Goal: Task Accomplishment & Management: Manage account settings

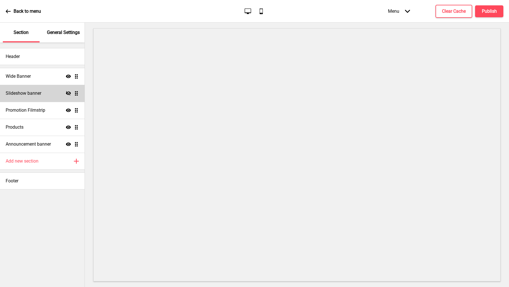
click at [71, 92] on div "Hide Drag" at bounding box center [72, 93] width 13 height 5
select select "6000"
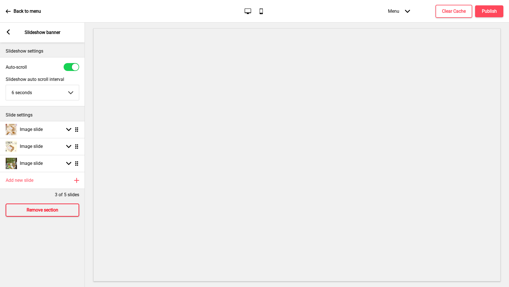
click at [55, 211] on h4 "Remove section" at bounding box center [43, 210] width 32 height 6
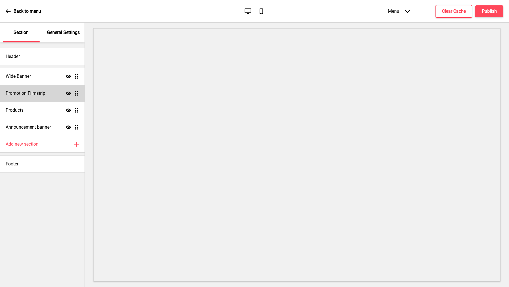
click at [25, 92] on h4 "Promotion Filmstrip" at bounding box center [26, 93] width 40 height 6
select select "center"
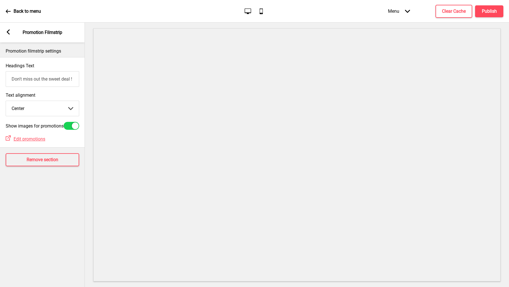
click at [11, 38] on div "Arrow left Promotion Filmstrip" at bounding box center [42, 33] width 85 height 20
click at [9, 35] on div "Arrow left" at bounding box center [8, 32] width 5 height 6
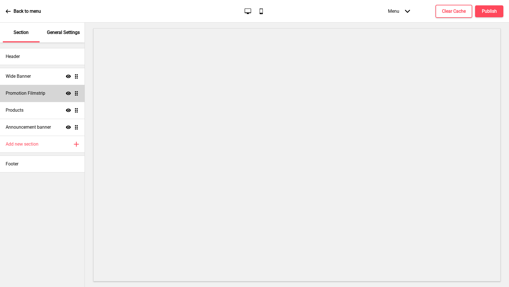
click at [32, 96] on div "Promotion Filmstrip Show Drag" at bounding box center [42, 93] width 85 height 17
select select "center"
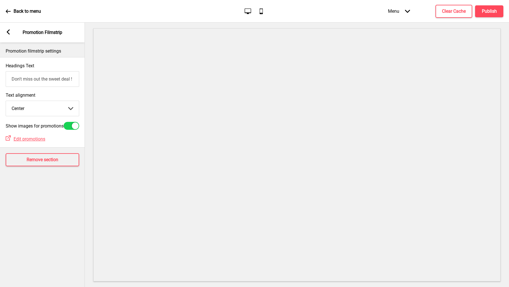
click at [6, 32] on rect at bounding box center [8, 31] width 5 height 5
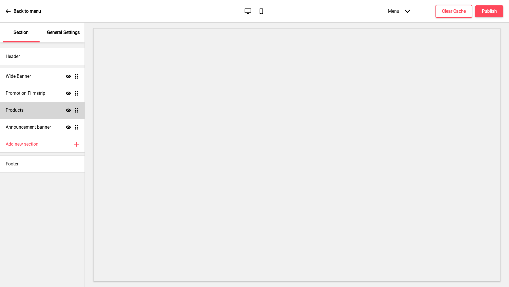
click at [29, 117] on div "Products Show Drag" at bounding box center [42, 110] width 85 height 17
select select "contain"
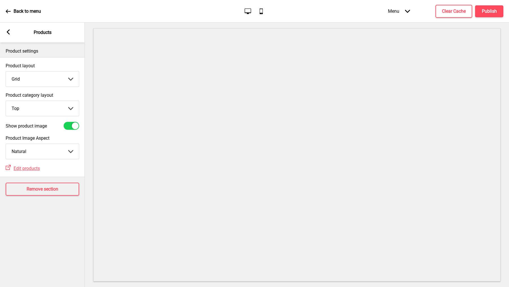
click at [8, 35] on div "Arrow left" at bounding box center [8, 32] width 5 height 6
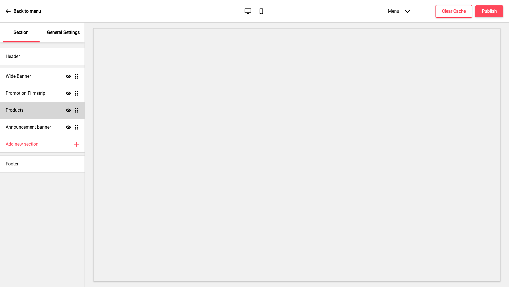
click at [27, 115] on div "Products Show Drag" at bounding box center [42, 110] width 85 height 17
select select "contain"
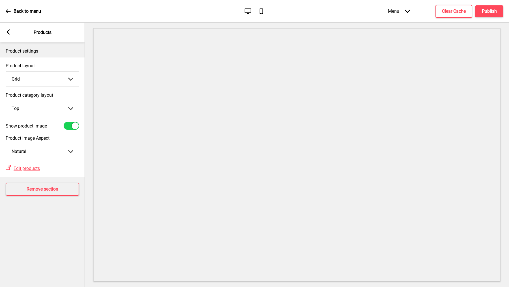
click at [7, 32] on icon at bounding box center [8, 31] width 3 height 5
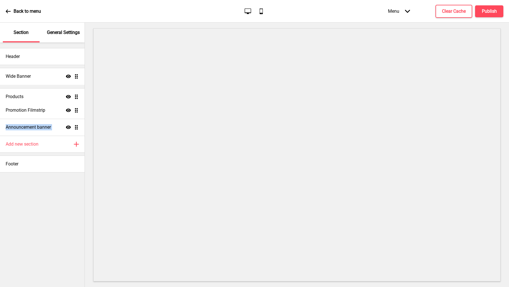
drag, startPoint x: 75, startPoint y: 107, endPoint x: 73, endPoint y: 94, distance: 13.7
click at [73, 94] on ul "Wide Banner Show Drag Promotion Filmstrip Show Drag Products Show Drag Announce…" at bounding box center [42, 102] width 85 height 68
drag, startPoint x: 77, startPoint y: 95, endPoint x: 77, endPoint y: 102, distance: 6.5
click at [77, 102] on ul "Wide Banner Show Drag Products Show Drag Promotion Filmstrip Show Drag Announce…" at bounding box center [42, 102] width 85 height 68
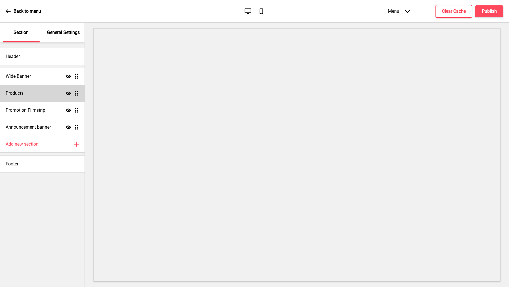
click at [74, 90] on div "Products Show Drag" at bounding box center [42, 93] width 85 height 17
select select "contain"
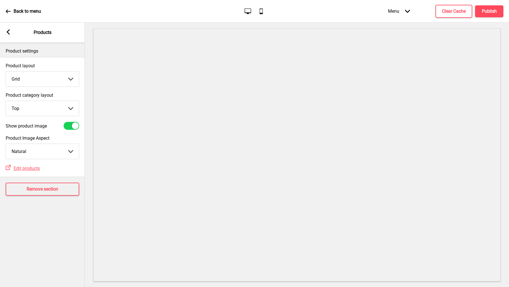
click at [55, 105] on select "Top Side" at bounding box center [42, 108] width 73 height 15
click at [6, 101] on select "Top Side" at bounding box center [42, 108] width 73 height 15
click at [44, 114] on select "Top Side" at bounding box center [42, 108] width 73 height 15
select select "top"
click at [6, 101] on select "Top Side" at bounding box center [42, 108] width 73 height 15
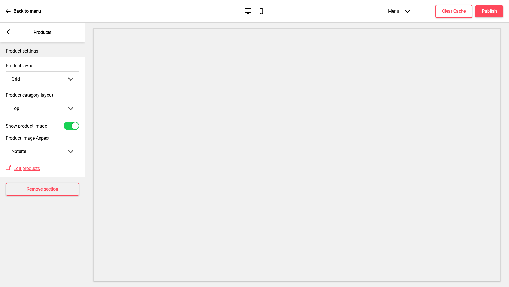
click at [55, 150] on select "Crop Natural" at bounding box center [42, 151] width 73 height 15
click at [6, 144] on select "Crop Natural" at bounding box center [42, 151] width 73 height 15
click at [42, 155] on select "Crop Natural" at bounding box center [42, 151] width 73 height 15
select select "contain"
click at [6, 144] on select "Crop Natural" at bounding box center [42, 151] width 73 height 15
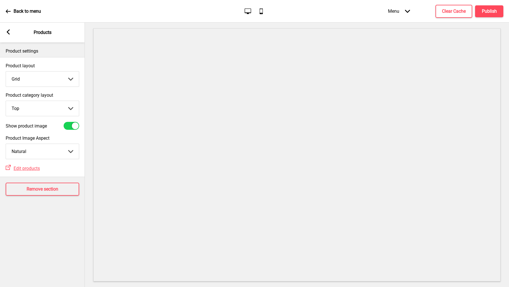
click at [9, 32] on rect at bounding box center [8, 31] width 5 height 5
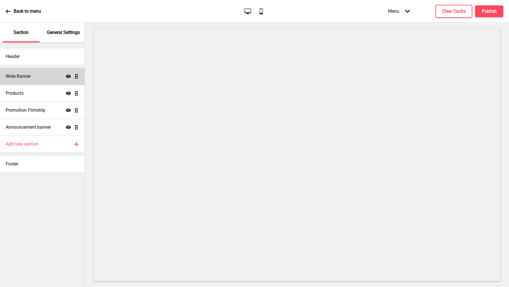
click at [29, 69] on div "Wide Banner Show Drag" at bounding box center [42, 76] width 85 height 17
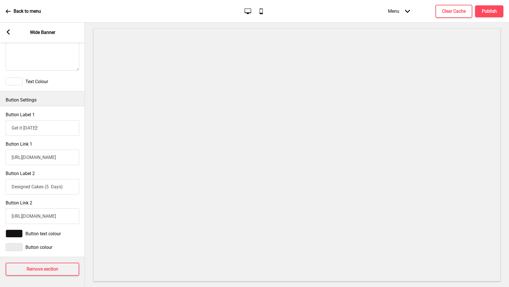
scroll to position [229, 0]
click at [493, 11] on h4 "Publish" at bounding box center [489, 11] width 15 height 6
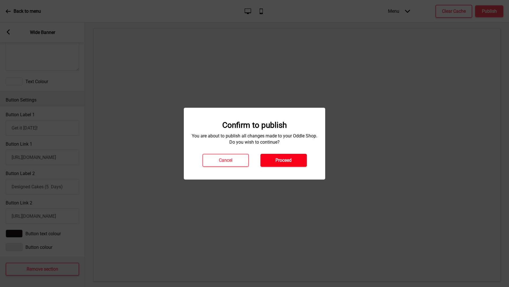
click at [294, 160] on button "Proceed" at bounding box center [283, 160] width 46 height 13
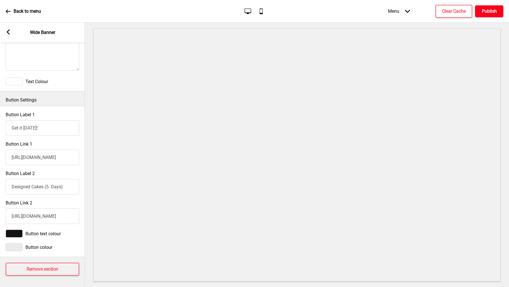
click at [486, 9] on h4 "Publish" at bounding box center [489, 11] width 15 height 6
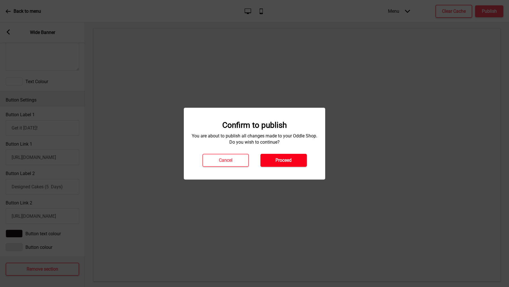
click at [287, 161] on h4 "Proceed" at bounding box center [283, 160] width 16 height 6
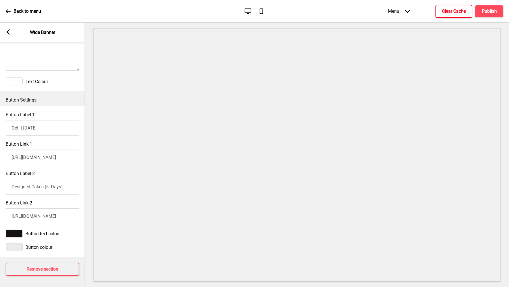
click at [437, 11] on button "Clear Cache" at bounding box center [454, 11] width 37 height 13
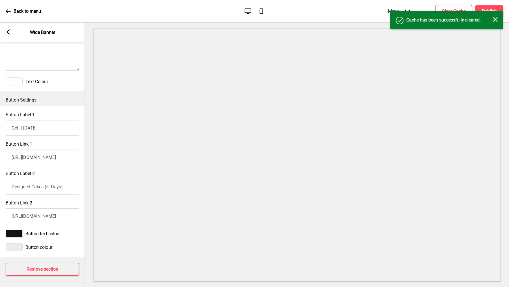
click at [497, 19] on icon "Close" at bounding box center [495, 19] width 5 height 5
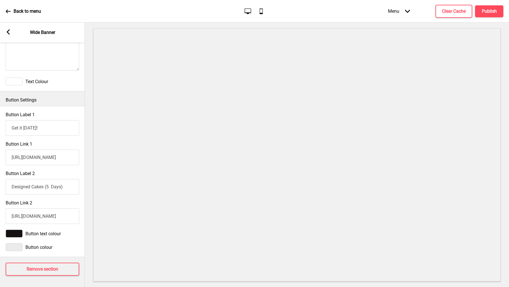
click at [6, 30] on icon "Arrow left" at bounding box center [8, 31] width 5 height 5
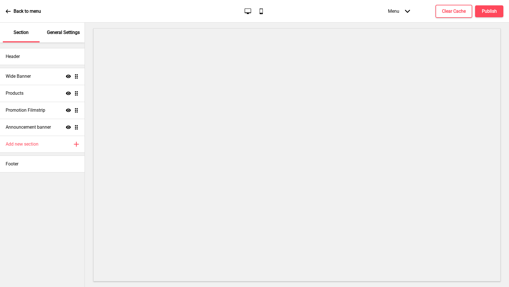
click at [57, 33] on p "General Settings" at bounding box center [63, 32] width 33 height 6
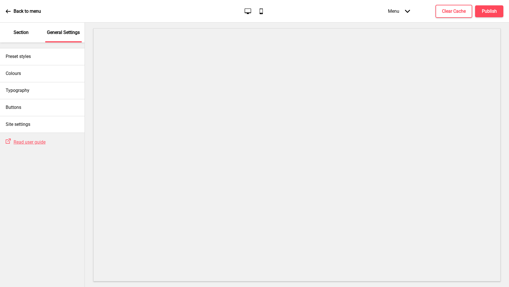
click at [31, 32] on div "Section" at bounding box center [21, 33] width 37 height 20
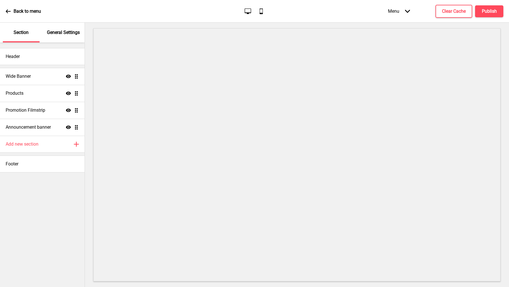
click at [8, 10] on icon at bounding box center [8, 11] width 5 height 5
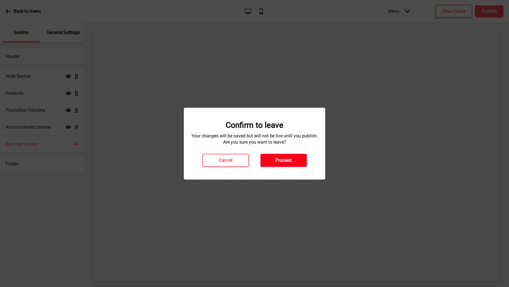
click at [287, 160] on h4 "Proceed" at bounding box center [283, 160] width 16 height 6
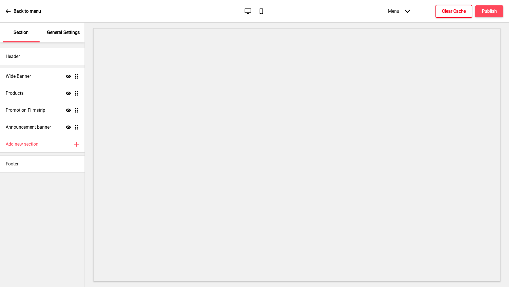
click at [445, 10] on h4 "Clear Cache" at bounding box center [454, 11] width 24 height 6
click at [486, 12] on h4 "Publish" at bounding box center [489, 11] width 15 height 6
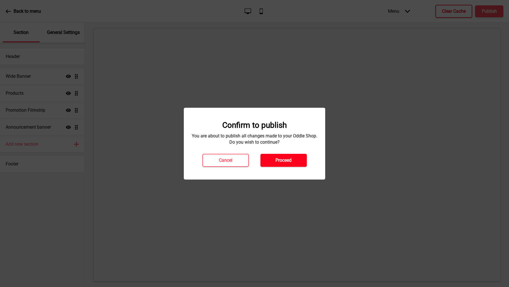
click at [274, 156] on button "Proceed" at bounding box center [283, 160] width 46 height 13
